Goal: Find specific page/section: Find specific page/section

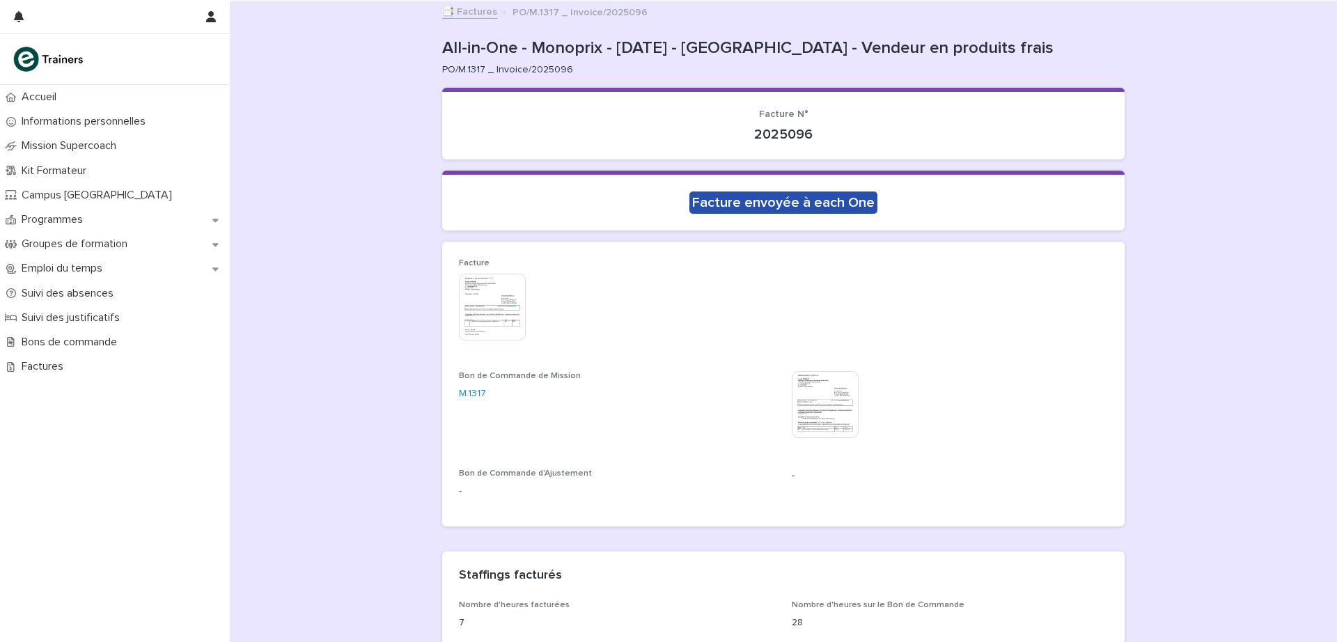
click at [118, 344] on p "Bons de commande" at bounding box center [72, 342] width 112 height 13
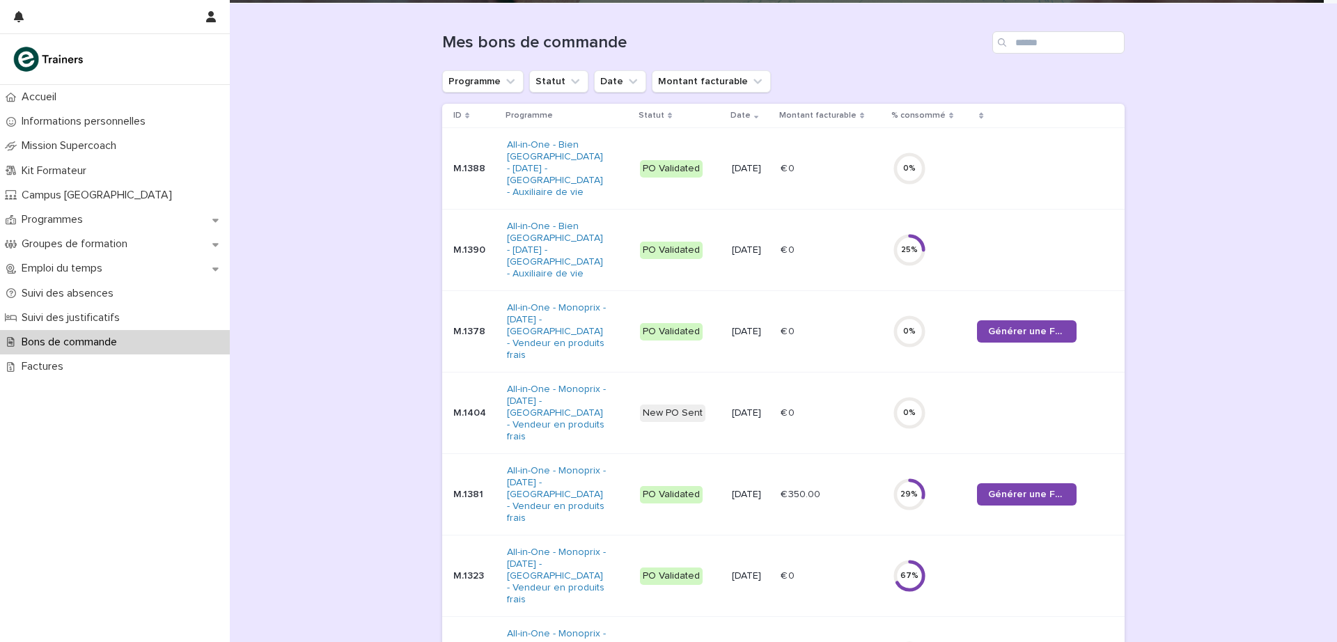
scroll to position [139, 0]
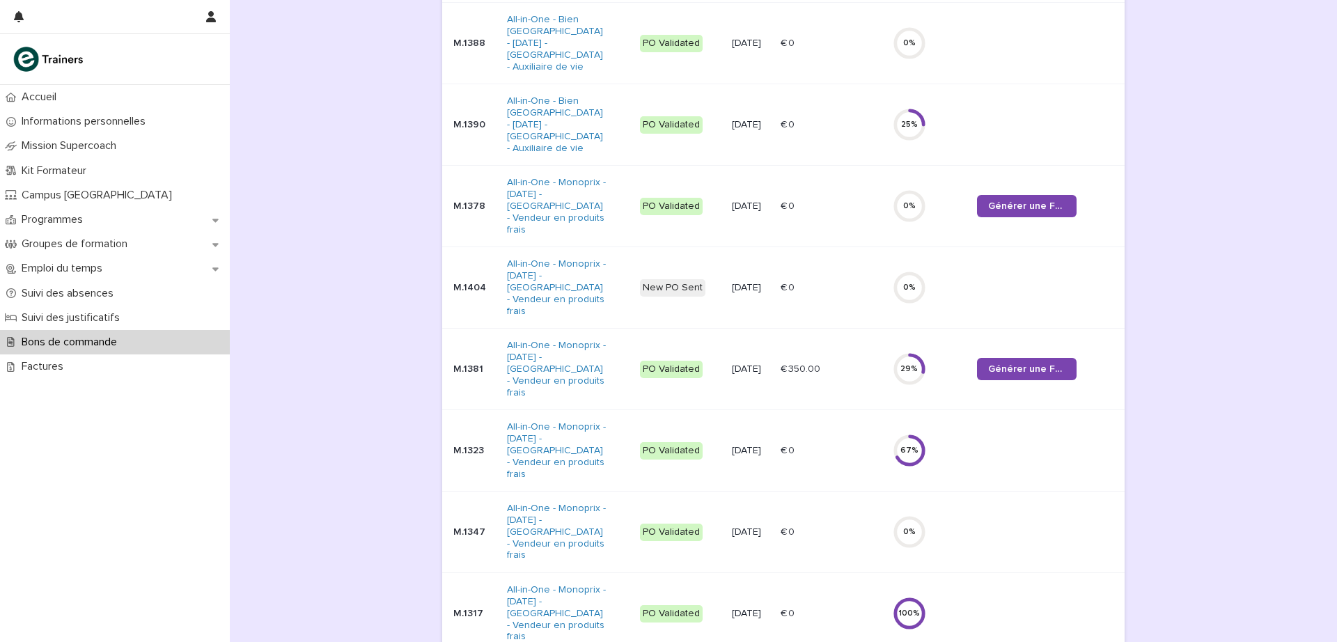
scroll to position [263, 0]
click at [893, 571] on td "100 %" at bounding box center [929, 612] width 85 height 82
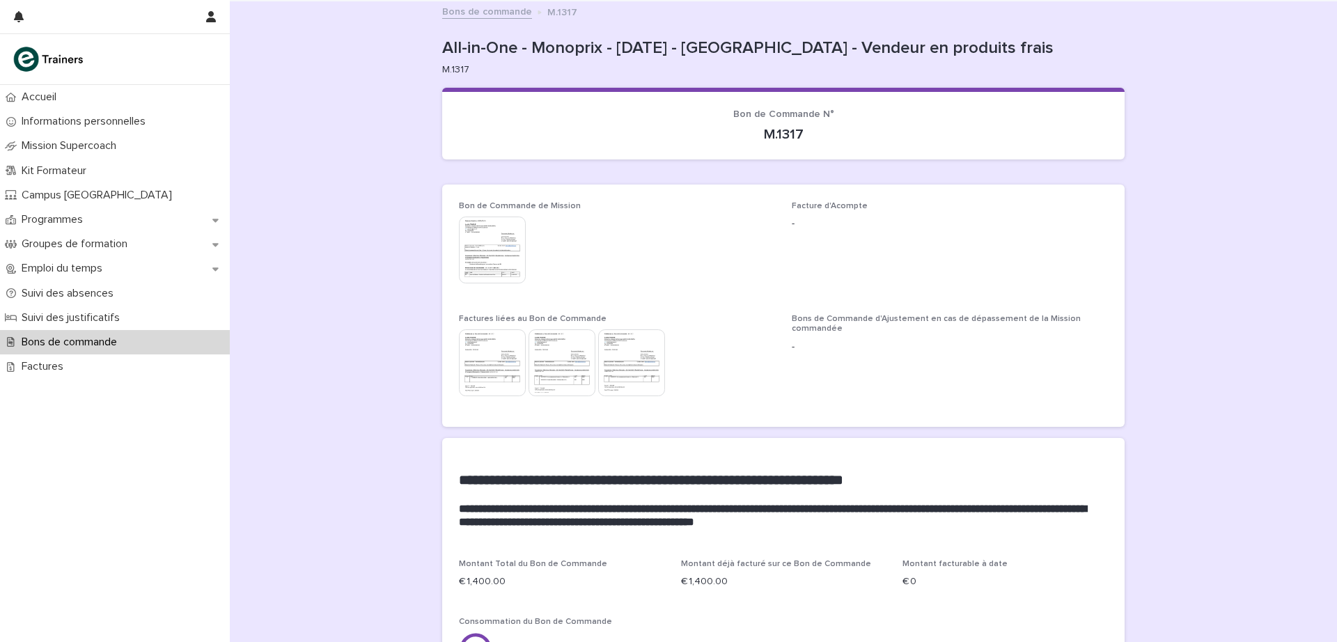
click at [491, 250] on img at bounding box center [492, 250] width 67 height 67
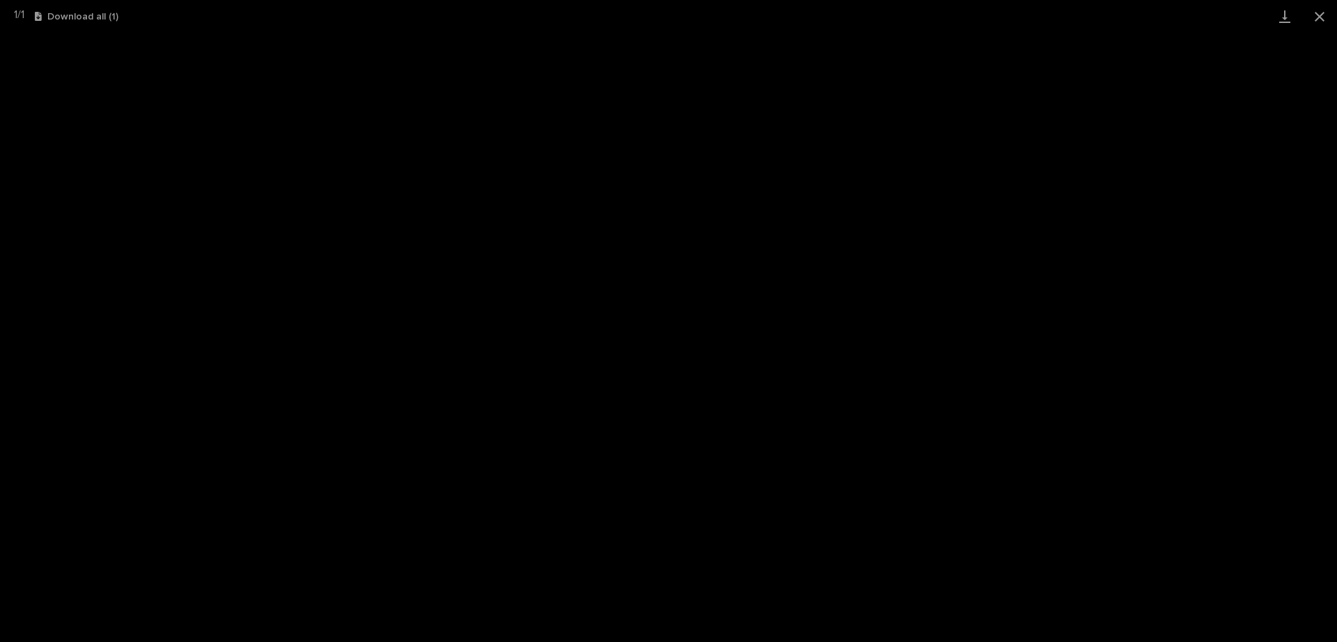
click at [1321, 15] on button "Close gallery" at bounding box center [1320, 16] width 35 height 33
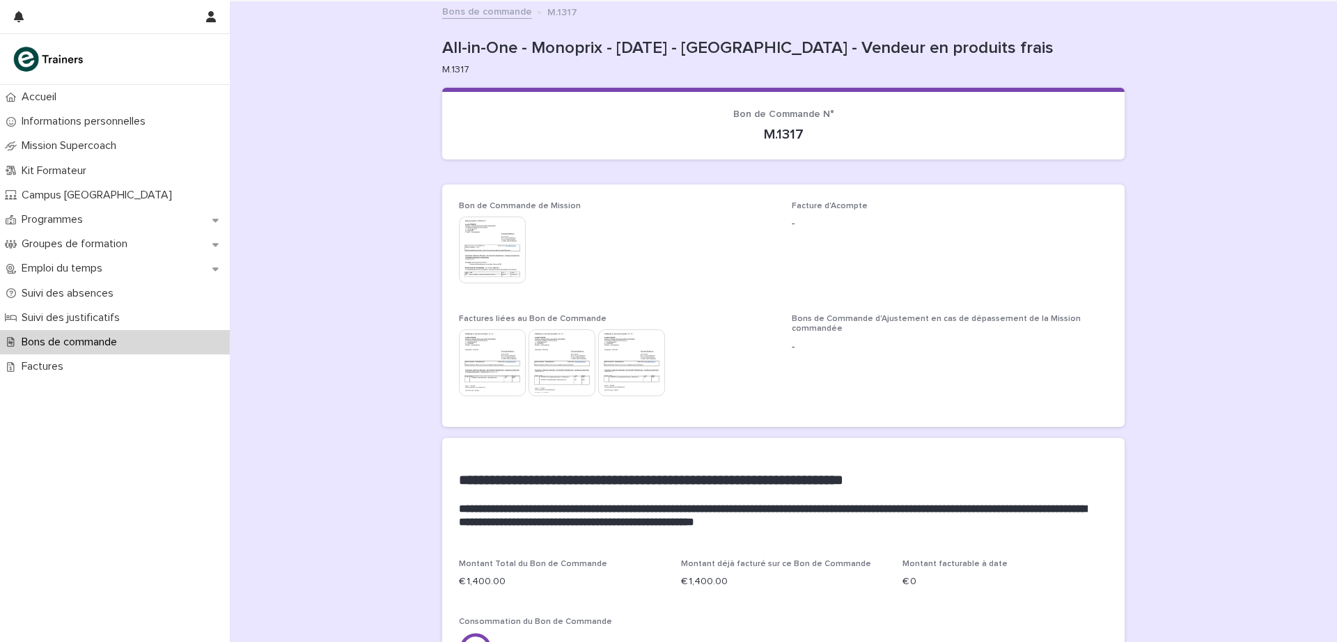
click at [501, 5] on link "Bons de commande" at bounding box center [487, 11] width 90 height 16
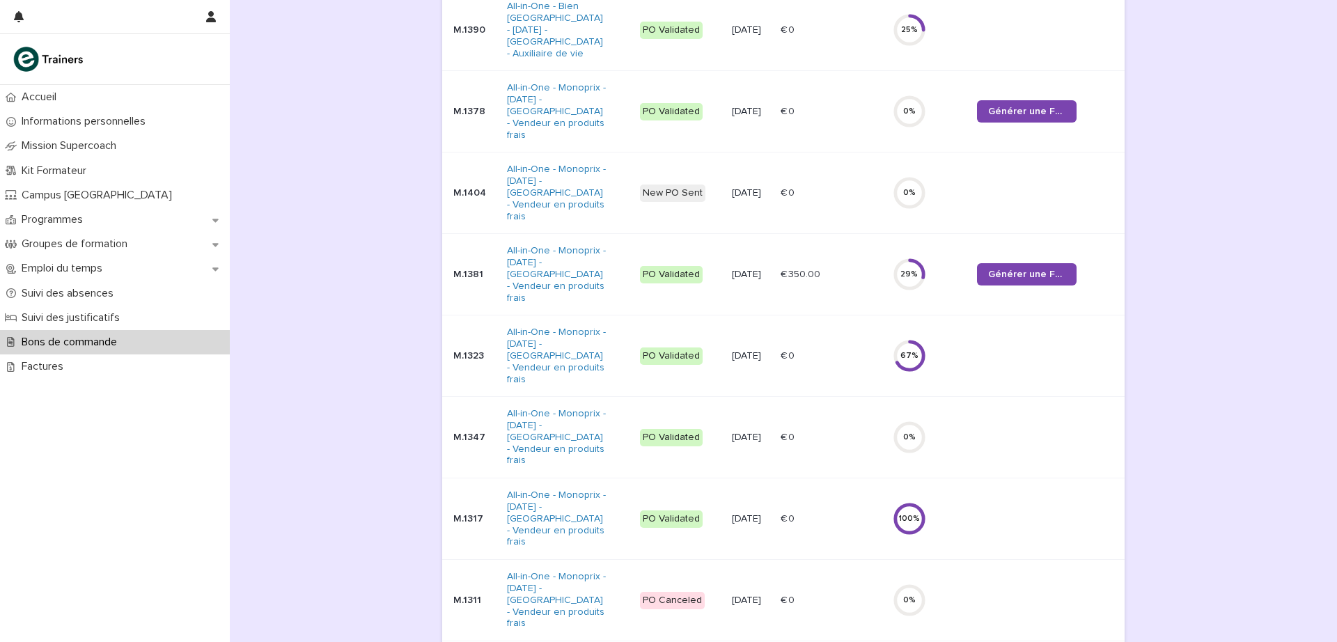
scroll to position [373, 0]
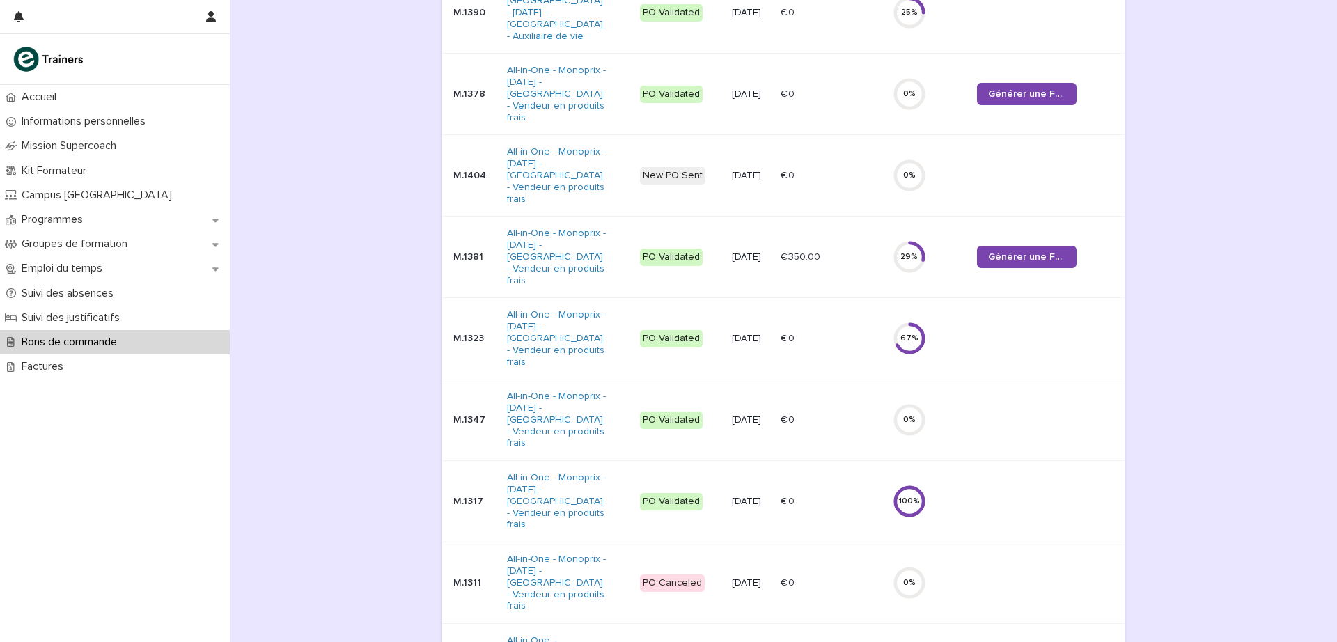
click at [463, 251] on p "M.1381" at bounding box center [474, 257] width 42 height 12
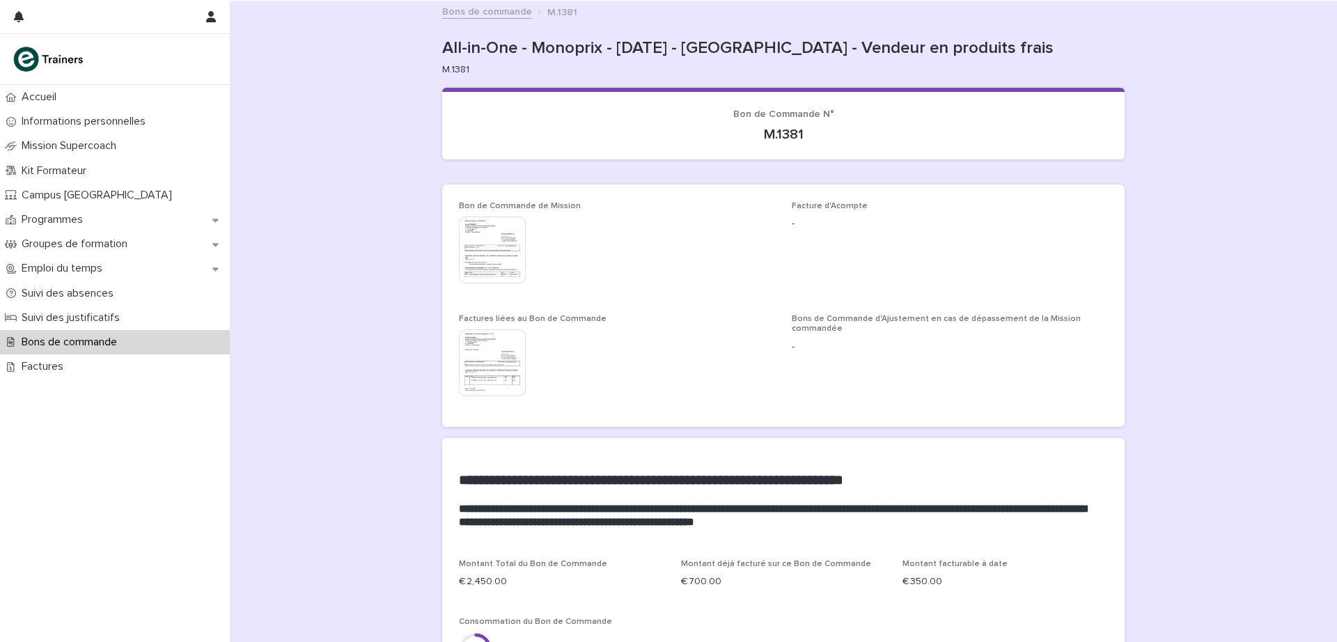
click at [489, 251] on img at bounding box center [492, 250] width 67 height 67
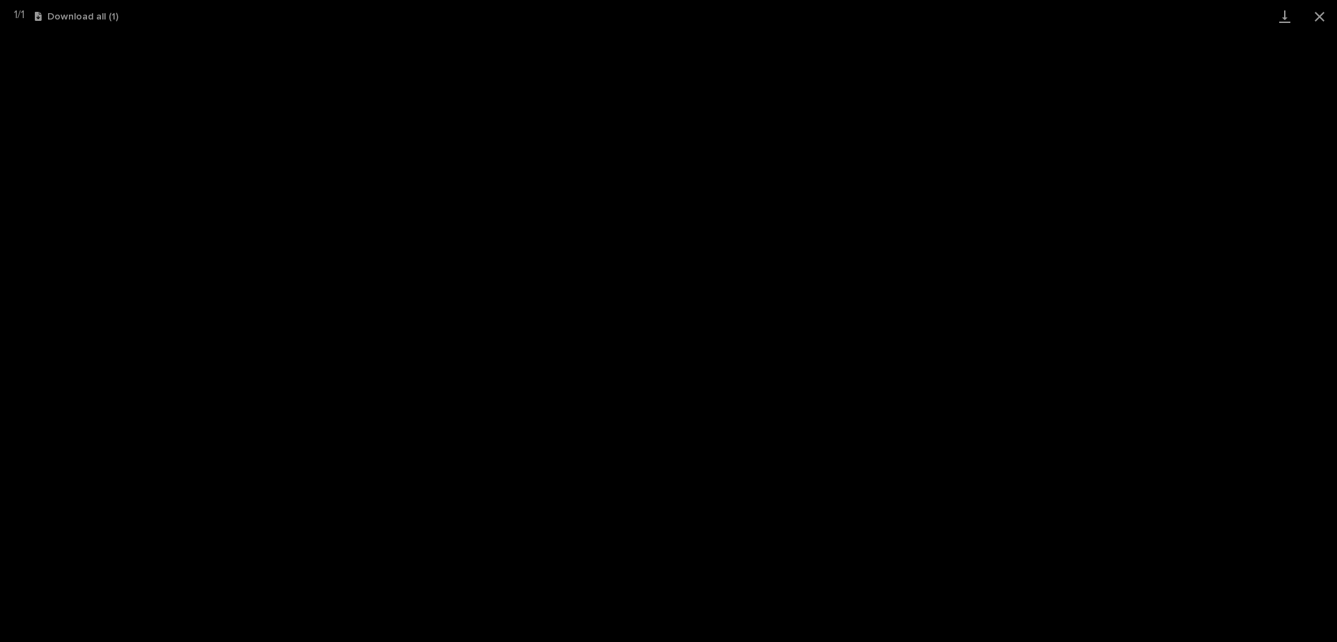
click at [1319, 13] on button "Close gallery" at bounding box center [1320, 16] width 35 height 33
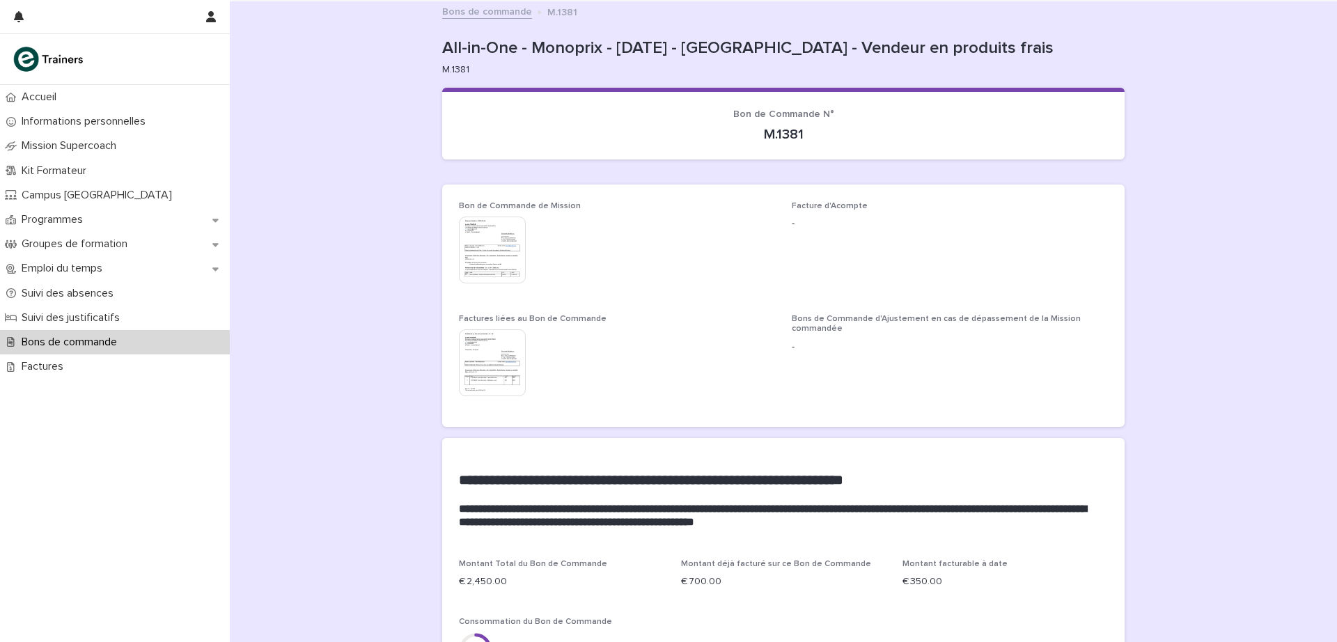
click at [459, 8] on link "Bons de commande" at bounding box center [487, 11] width 90 height 16
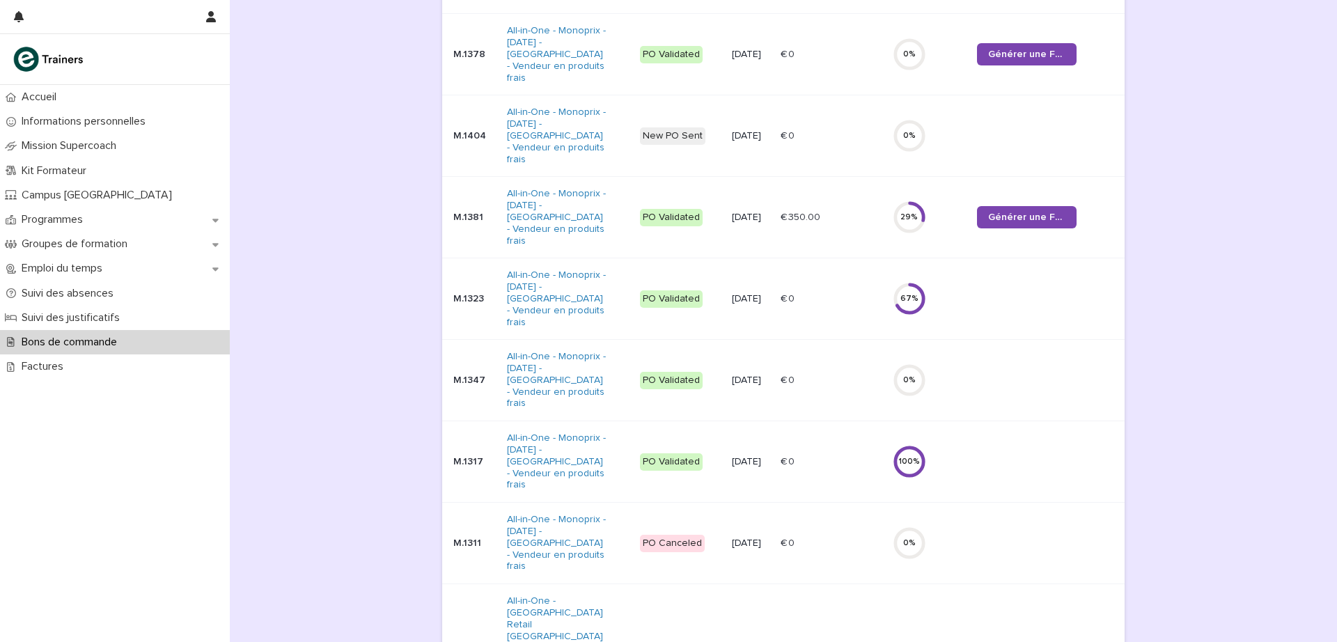
scroll to position [422, 0]
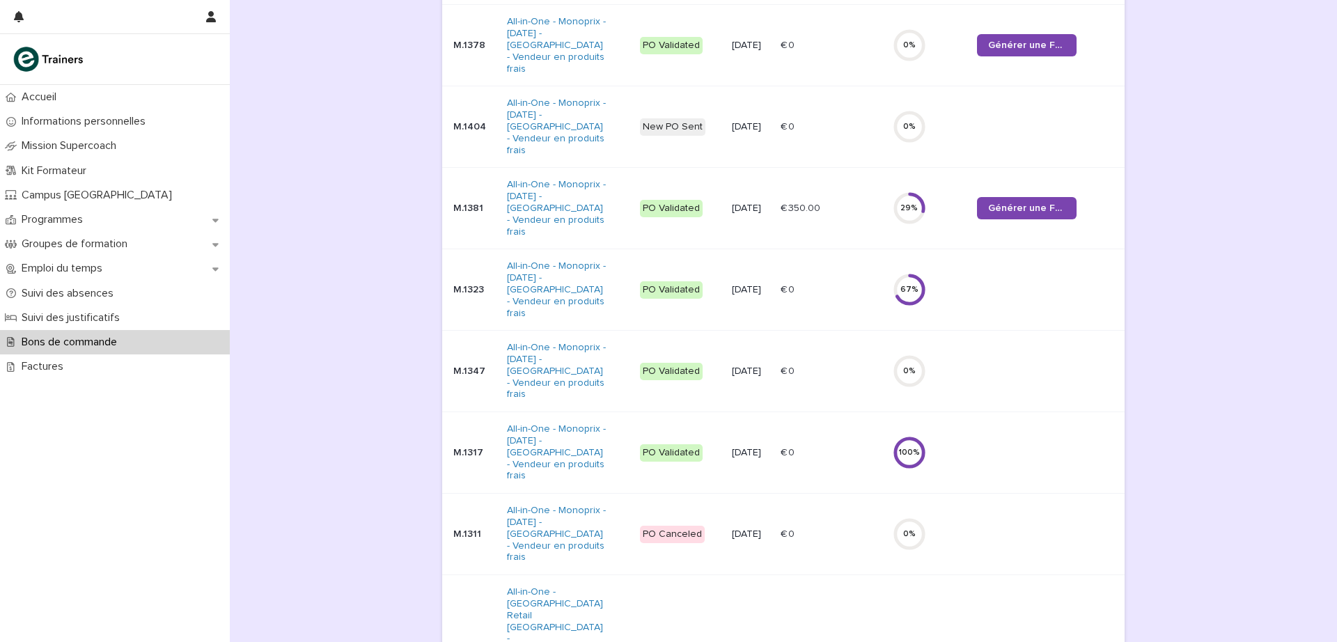
click at [457, 281] on div "M.1323" at bounding box center [474, 288] width 42 height 15
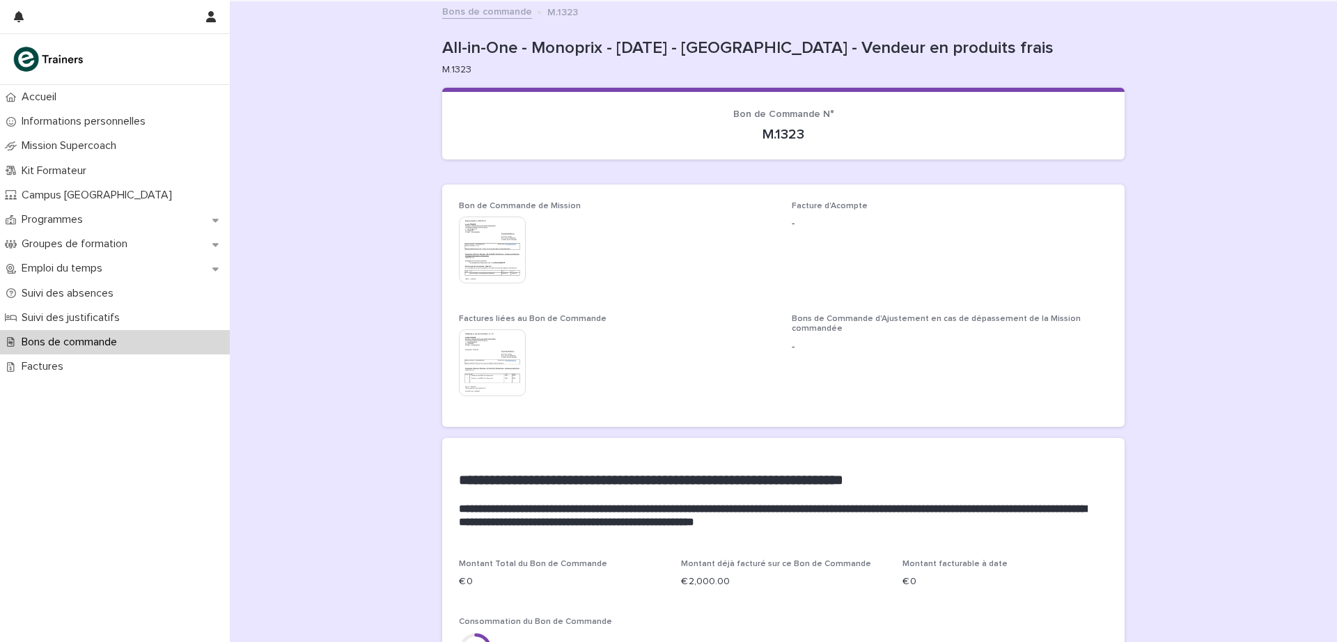
click at [483, 241] on img at bounding box center [492, 250] width 67 height 67
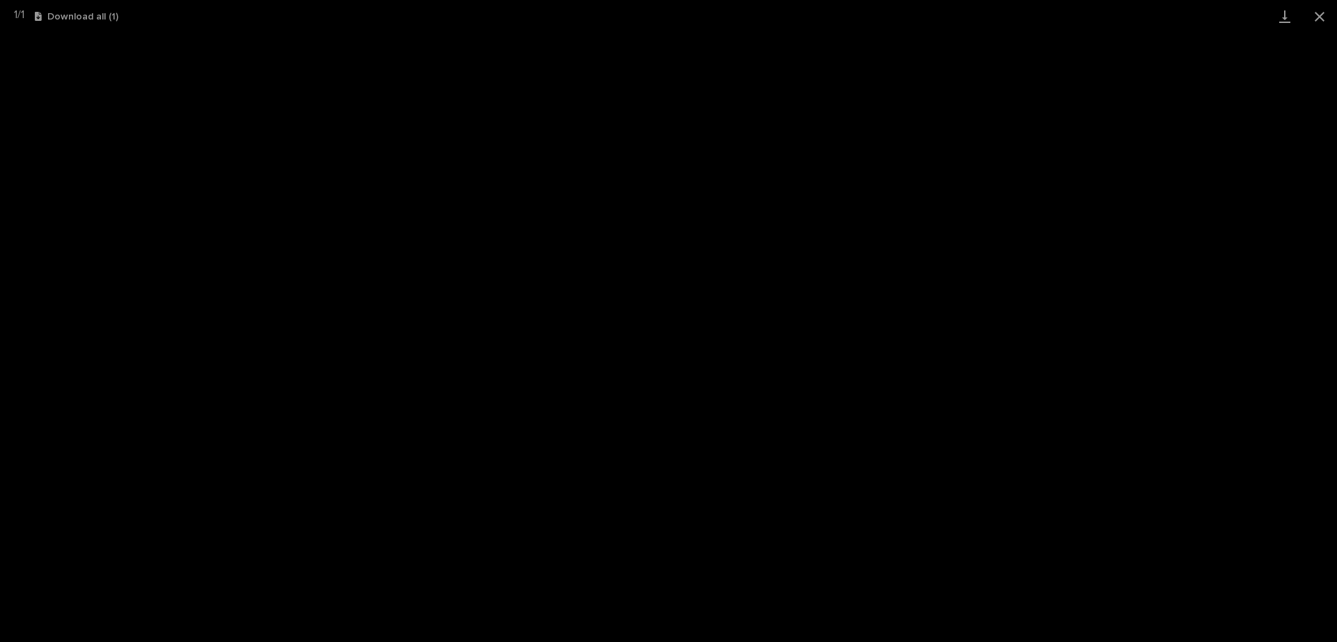
click at [1325, 19] on button "Close gallery" at bounding box center [1320, 16] width 35 height 33
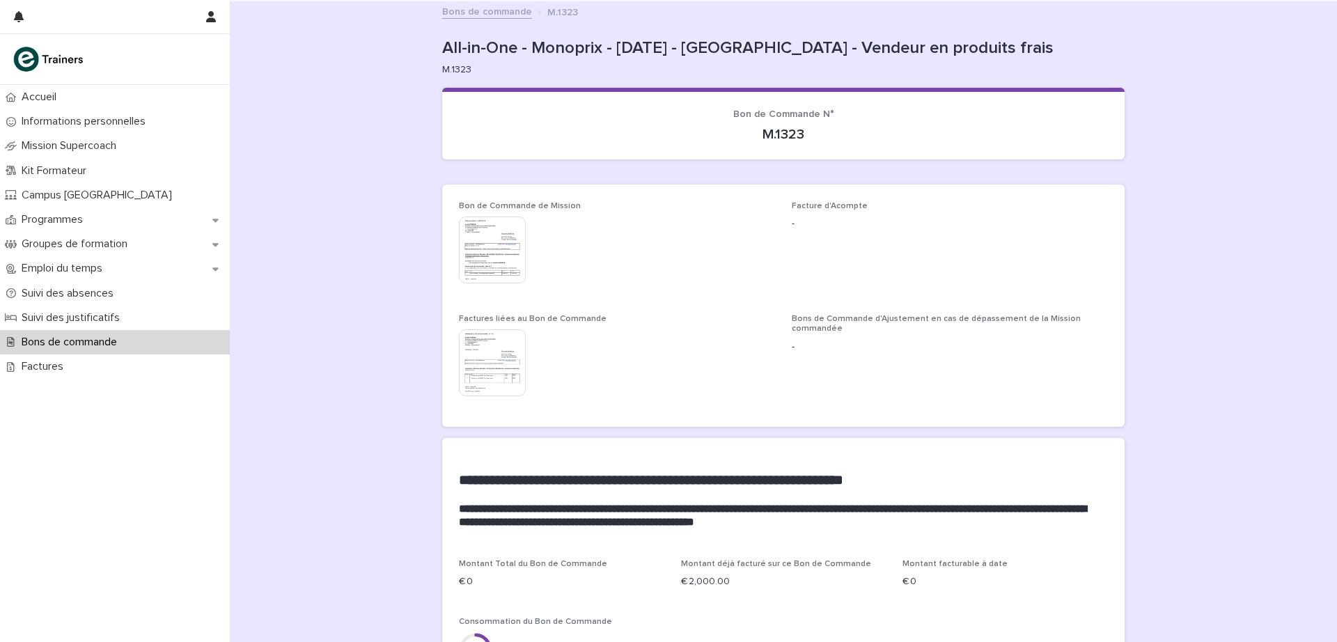
click at [504, 12] on link "Bons de commande" at bounding box center [487, 11] width 90 height 16
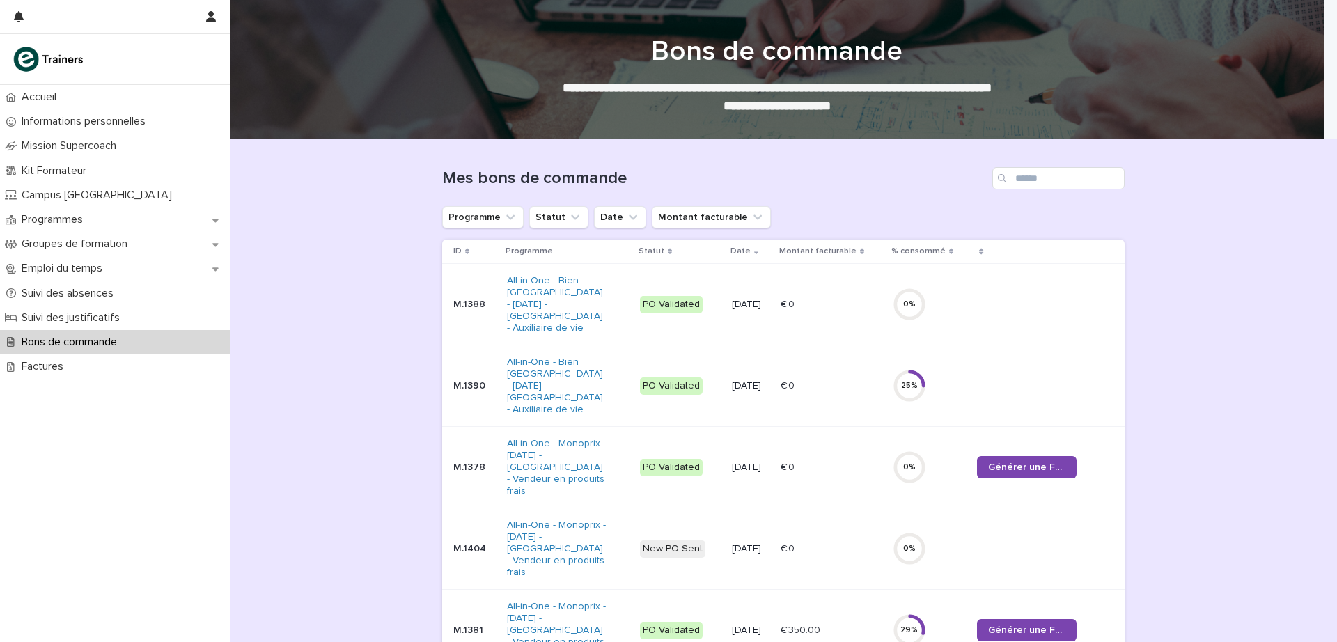
click at [87, 366] on div "Factures" at bounding box center [115, 367] width 230 height 24
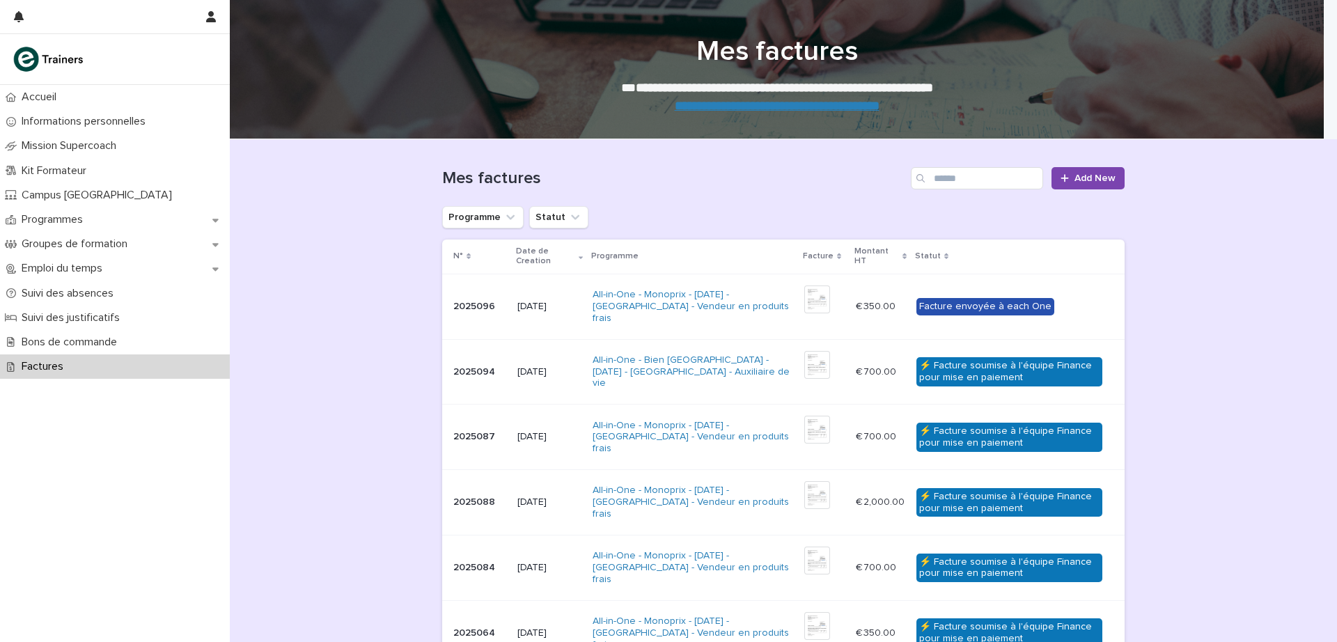
click at [773, 102] on strong "**********" at bounding box center [777, 106] width 205 height 13
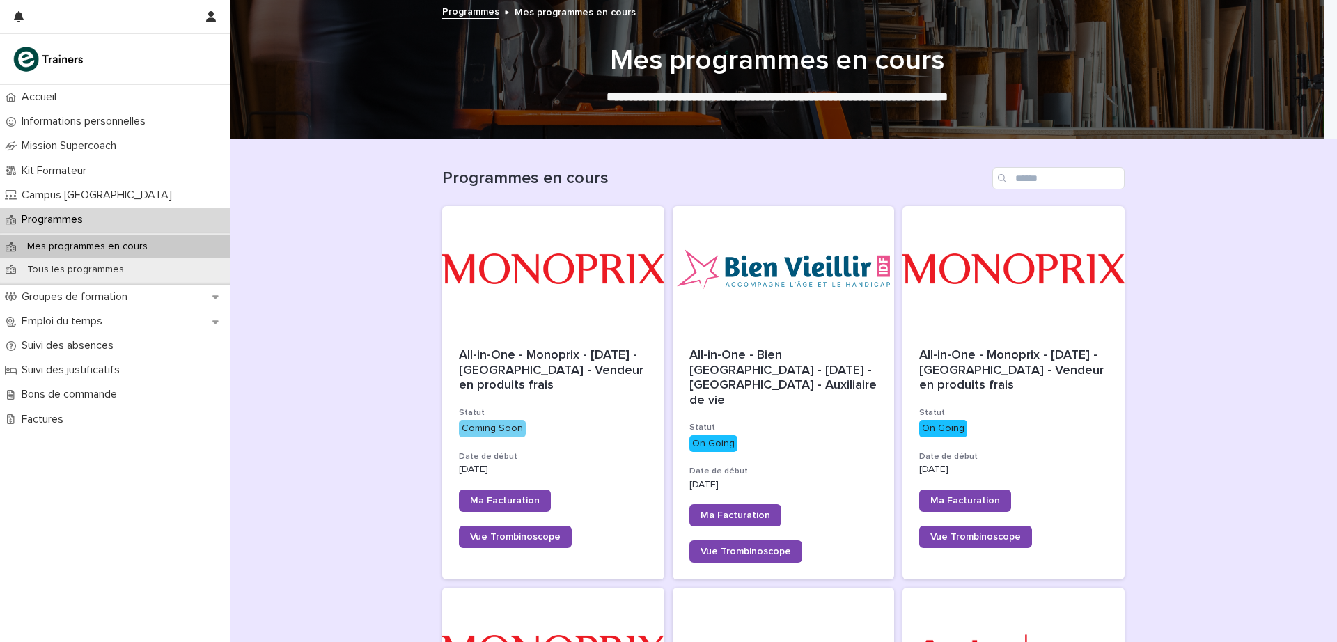
click at [122, 398] on p "Bons de commande" at bounding box center [72, 394] width 112 height 13
